Goal: Find specific page/section: Find specific page/section

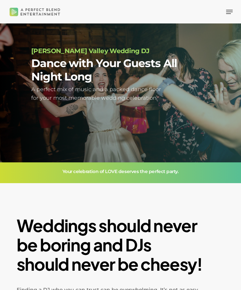
scroll to position [6, 12]
click at [225, 15] on div "Menu" at bounding box center [228, 12] width 10 height 16
click at [228, 14] on span "Navigation Menu" at bounding box center [229, 12] width 7 height 6
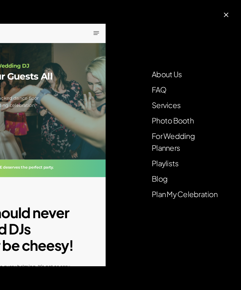
click at [225, 16] on span at bounding box center [226, 15] width 6 height 6
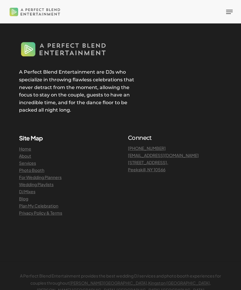
scroll to position [2002, 0]
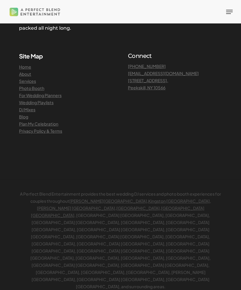
click at [46, 126] on link "Plan My Celebration" at bounding box center [38, 123] width 39 height 5
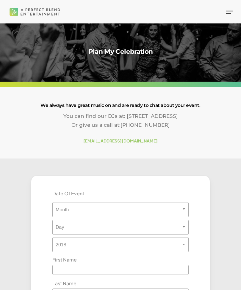
click at [229, 12] on icon "Navigation Menu" at bounding box center [229, 12] width 7 height 1
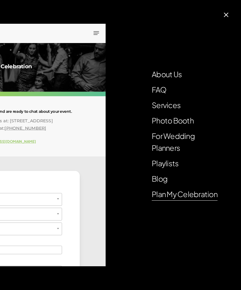
click at [205, 198] on link "Plan My Celebration" at bounding box center [184, 194] width 66 height 12
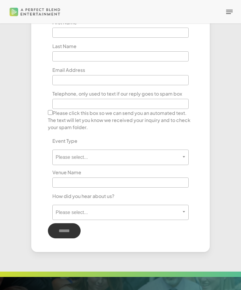
scroll to position [237, 0]
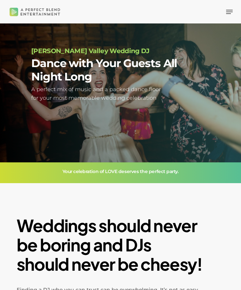
scroll to position [6, 12]
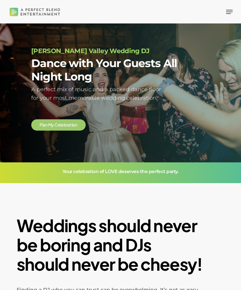
click at [59, 255] on b "Weddings should never be boring and DJs should never be cheesy!" at bounding box center [110, 245] width 186 height 60
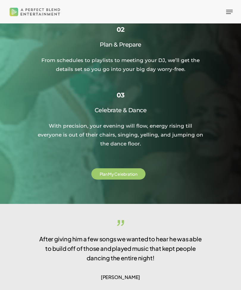
scroll to position [1107, 0]
